Goal: Information Seeking & Learning: Learn about a topic

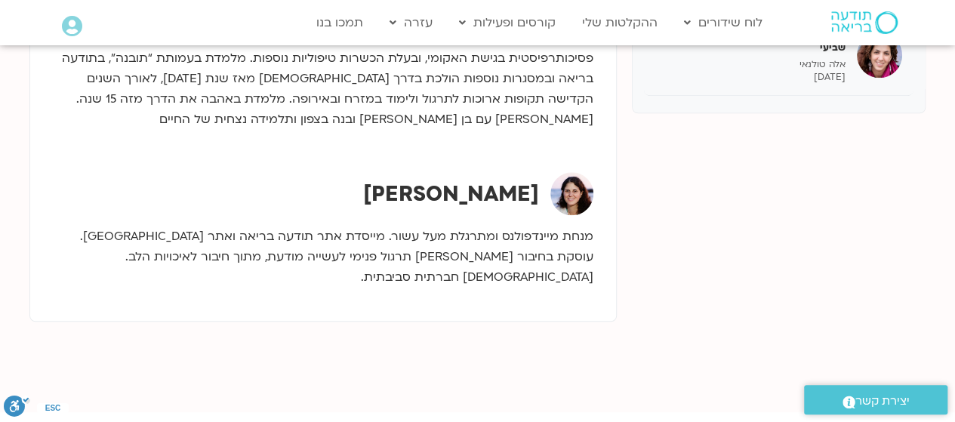
scroll to position [656, 0]
click at [131, 198] on div "[PERSON_NAME]" at bounding box center [323, 194] width 540 height 43
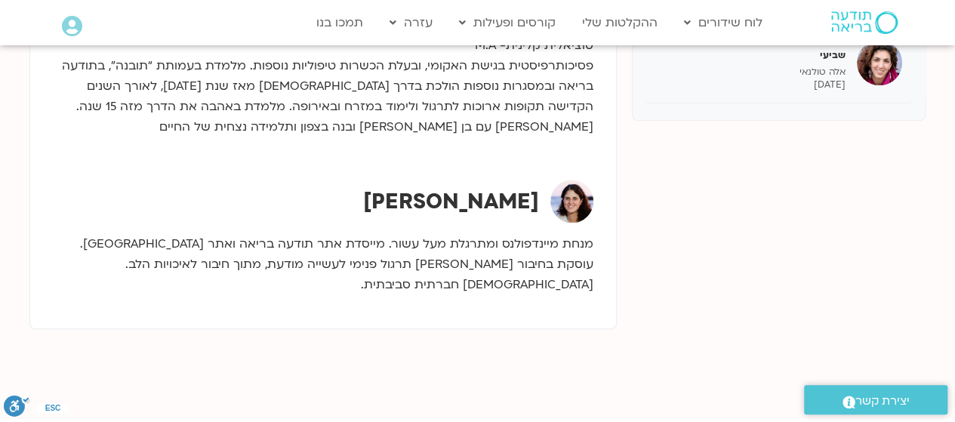
scroll to position [652, 0]
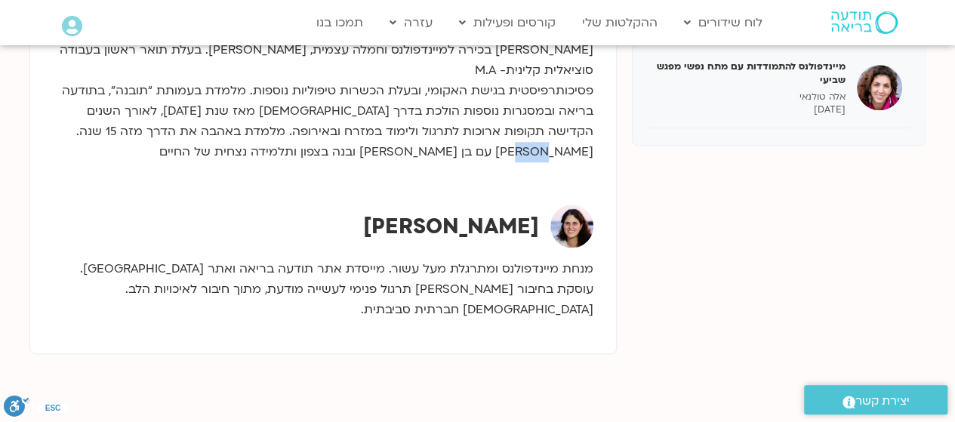
scroll to position [623, 0]
click at [28, 57] on div "קורס מיינדפולנס – [DATE] מפגש ראשון [PERSON_NAME] [DATE] קורס מיינדפולנס – [DAT…" at bounding box center [477, 2] width 911 height 782
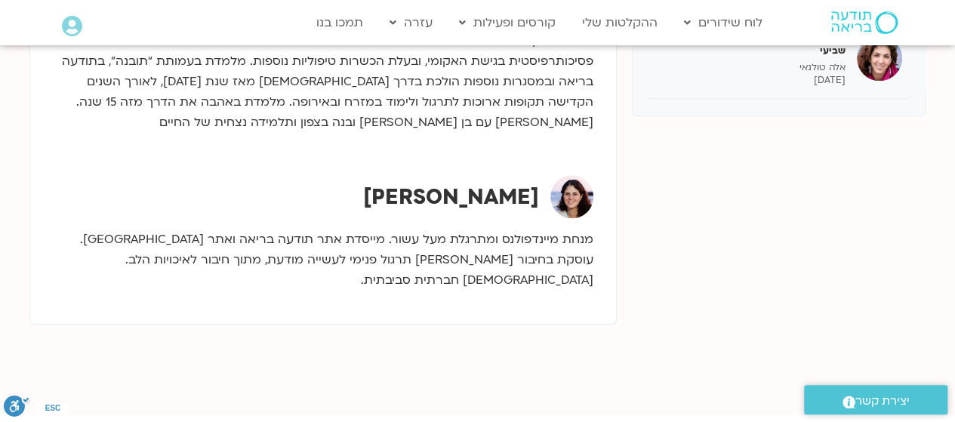
scroll to position [654, 0]
click at [352, 137] on div "[PERSON_NAME] בכירה למיינדפולנס וחמלה עצמית, [PERSON_NAME]. בעלת תואר ראשון בעב…" at bounding box center [323, 71] width 540 height 144
click at [414, 119] on p "[PERSON_NAME] בכירה למיינדפולנס וחמלה עצמית, [PERSON_NAME]. בעלת תואר ראשון בעב…" at bounding box center [323, 71] width 540 height 122
click at [423, 121] on p "[PERSON_NAME] בכירה למיינדפולנס וחמלה עצמית, [PERSON_NAME]. בעלת תואר ראשון בעב…" at bounding box center [323, 71] width 540 height 122
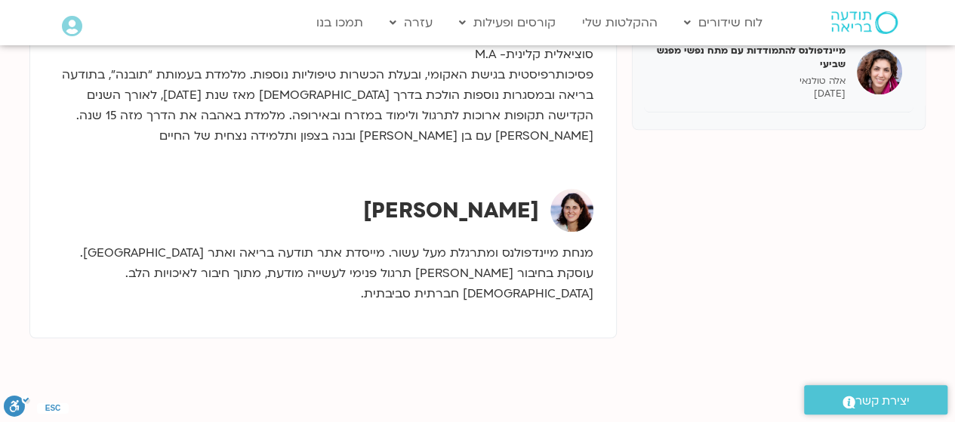
click at [140, 201] on div "[PERSON_NAME]" at bounding box center [323, 210] width 540 height 43
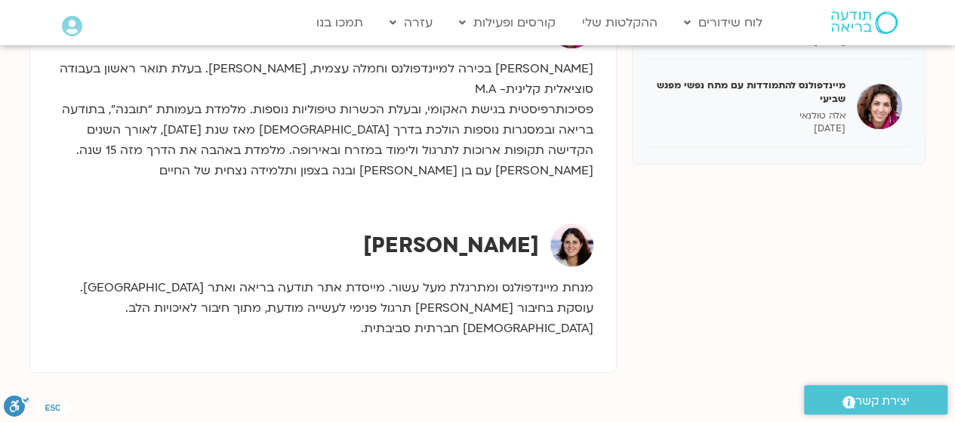
scroll to position [605, 0]
click at [377, 184] on div "[PERSON_NAME] בכירה למיינדפולנס וחמלה עצמית, [PERSON_NAME]. בעלת תואר ראשון בעב…" at bounding box center [323, 120] width 540 height 144
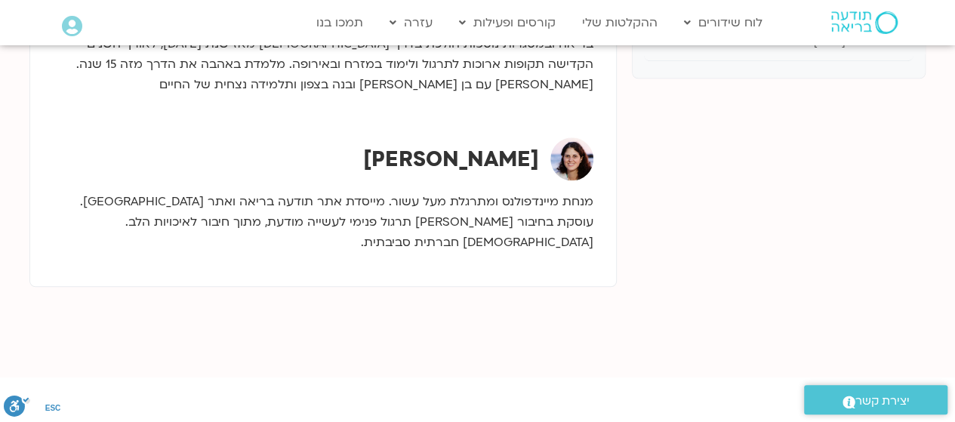
scroll to position [694, 0]
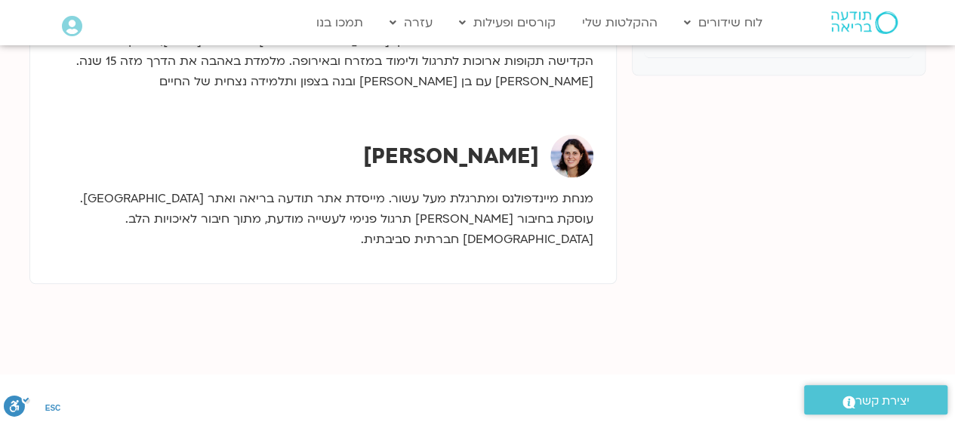
click at [277, 158] on div "[PERSON_NAME]" at bounding box center [323, 155] width 540 height 43
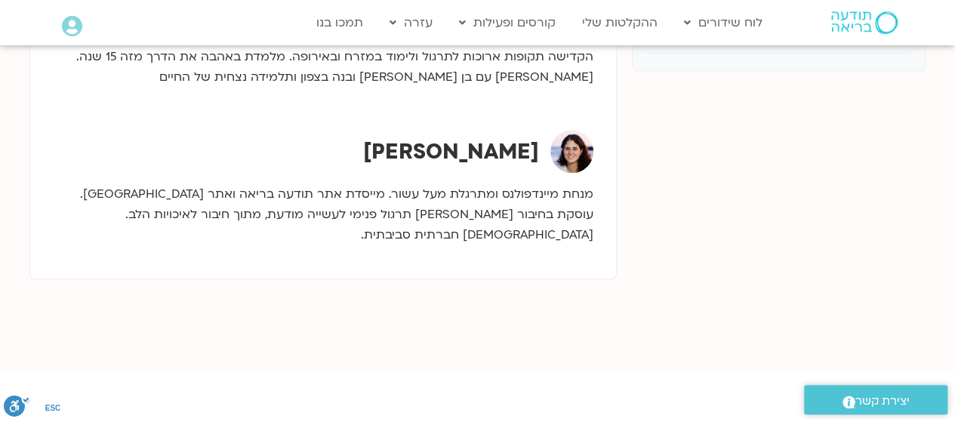
scroll to position [697, 0]
